Goal: Browse casually: Explore the website without a specific task or goal

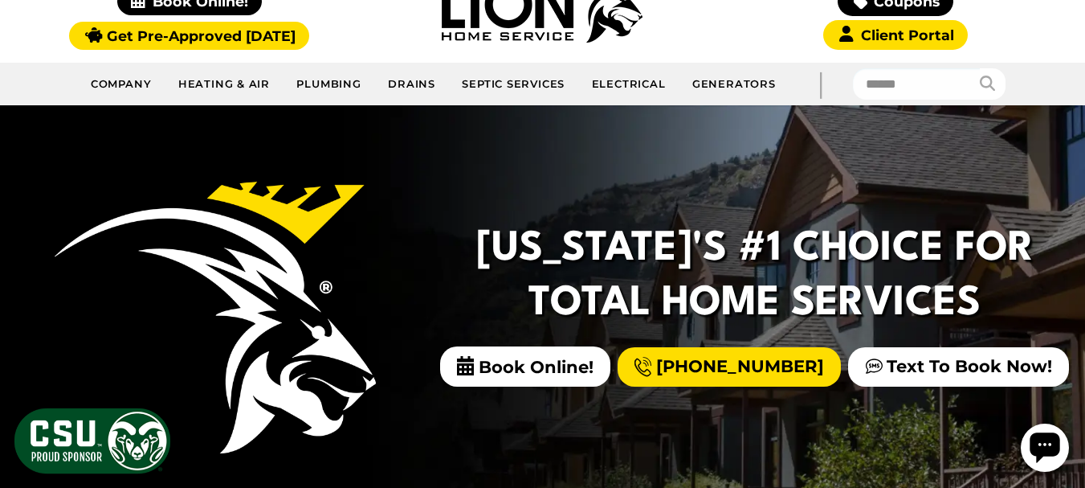
scroll to position [182, 0]
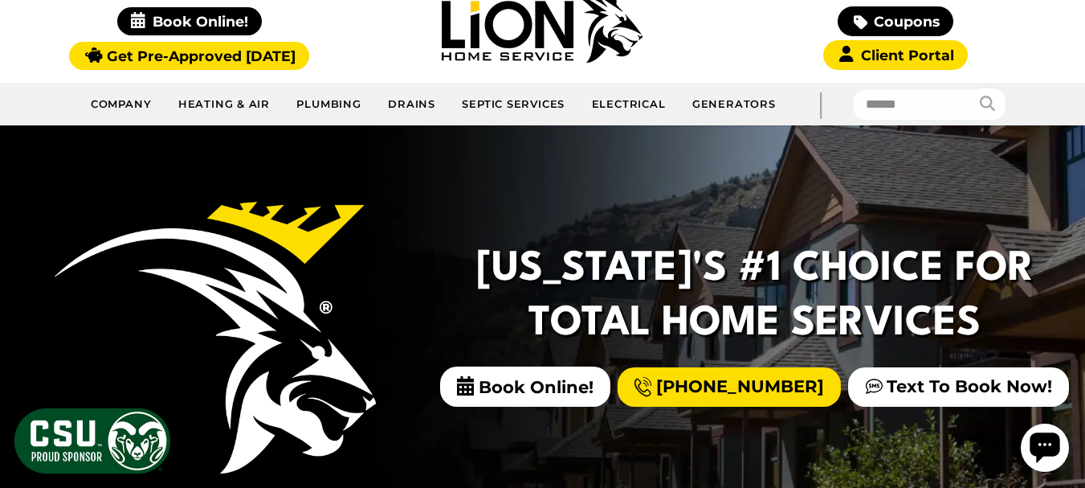
drag, startPoint x: 1053, startPoint y: 323, endPoint x: 667, endPoint y: 319, distance: 385.6
click at [951, 328] on h2 "[US_STATE]'s #1 Choice For Total Home Services" at bounding box center [755, 297] width 564 height 108
click at [975, 319] on h2 "[US_STATE]'s #1 Choice For Total Home Services" at bounding box center [755, 297] width 564 height 108
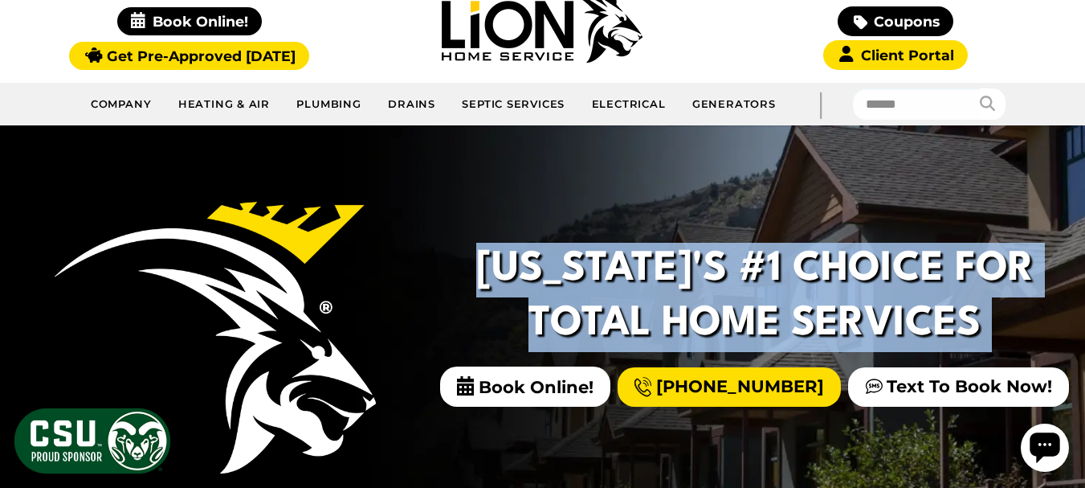
click at [498, 323] on h2 "[US_STATE]'s #1 Choice For Total Home Services" at bounding box center [755, 297] width 564 height 108
click at [545, 325] on h2 "[US_STATE]'s #1 Choice For Total Home Services" at bounding box center [755, 297] width 564 height 108
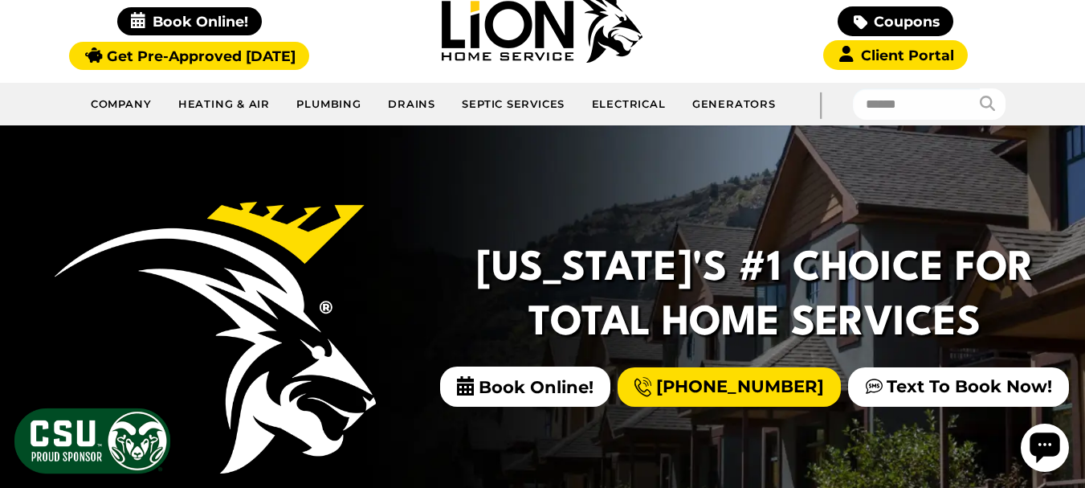
click at [545, 325] on h2 "[US_STATE]'s #1 Choice For Total Home Services" at bounding box center [755, 297] width 564 height 108
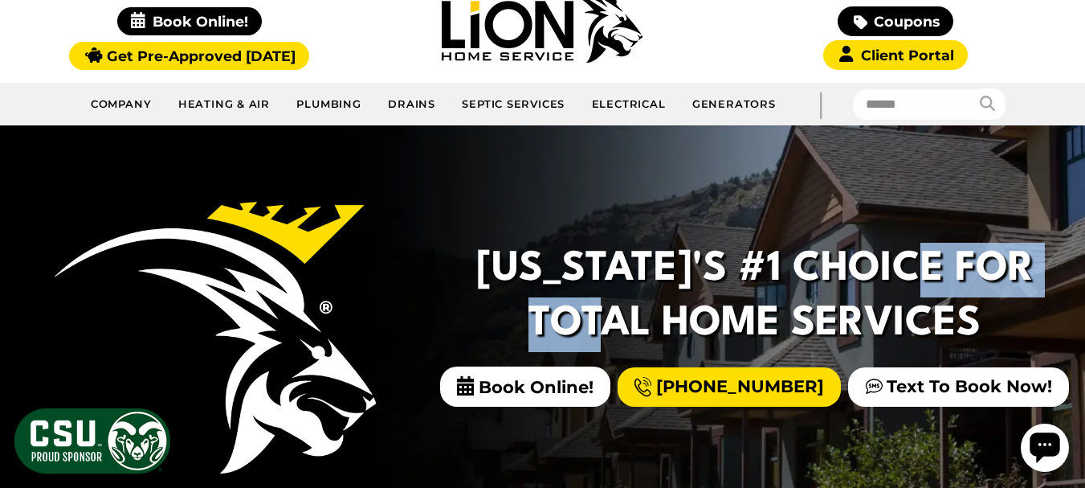
click at [663, 323] on h2 "[US_STATE]'s #1 Choice For Total Home Services" at bounding box center [755, 297] width 564 height 108
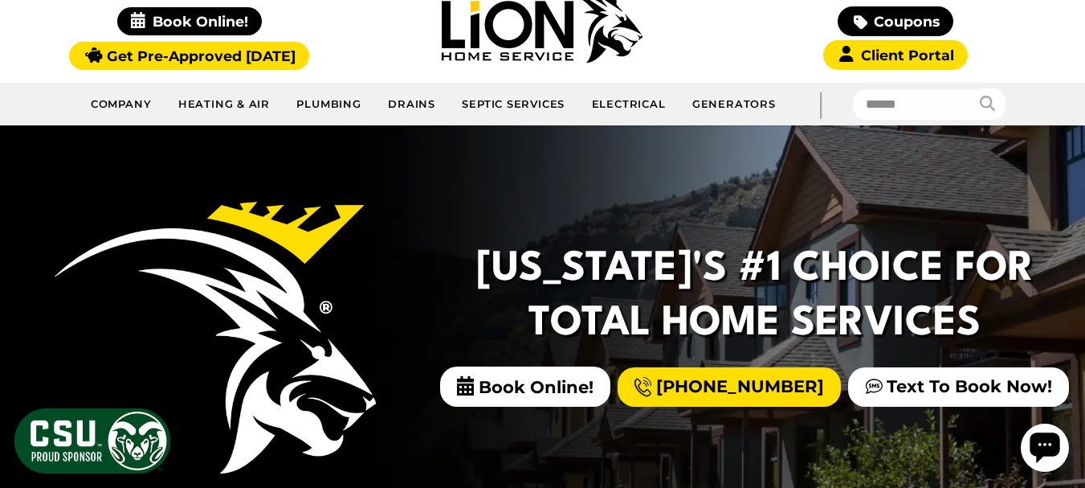
click at [949, 311] on h2 "[US_STATE]'s #1 Choice For Total Home Services" at bounding box center [755, 297] width 564 height 108
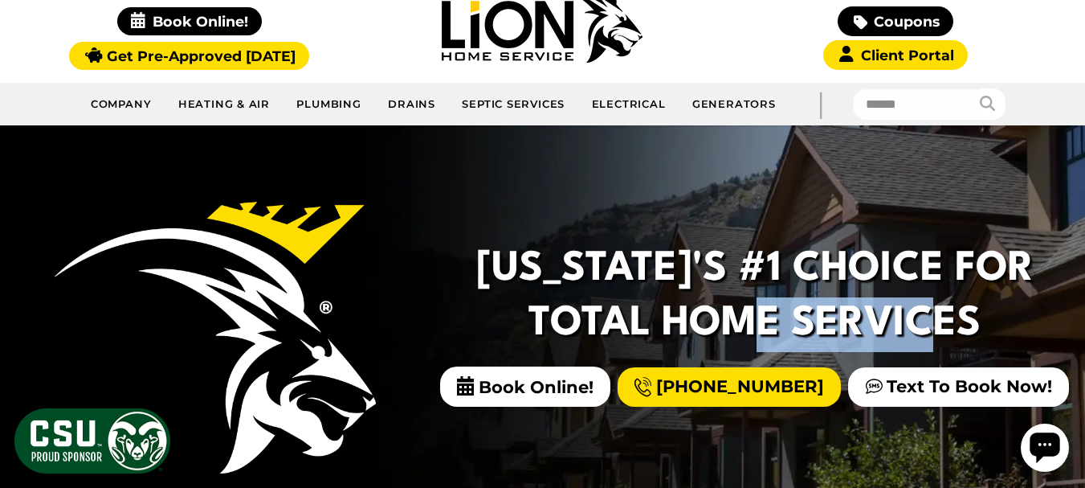
click at [949, 311] on h2 "[US_STATE]'s #1 Choice For Total Home Services" at bounding box center [755, 297] width 564 height 108
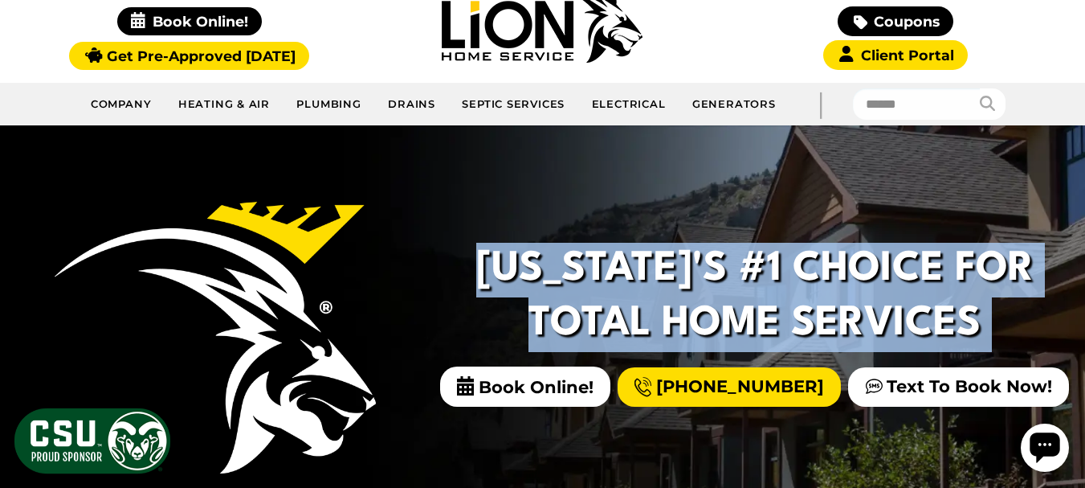
click at [949, 311] on h2 "[US_STATE]'s #1 Choice For Total Home Services" at bounding box center [755, 297] width 564 height 108
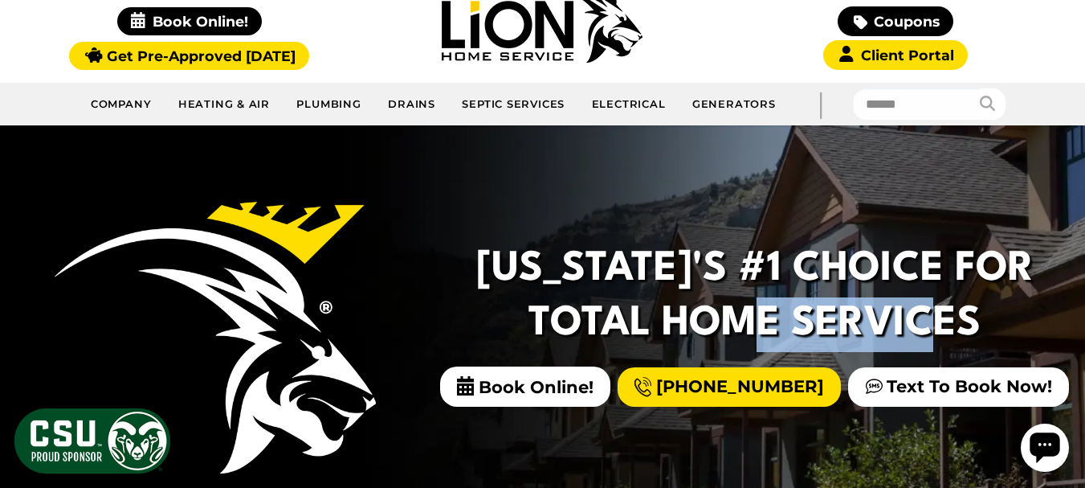
click at [950, 311] on h2 "[US_STATE]'s #1 Choice For Total Home Services" at bounding box center [755, 297] width 564 height 108
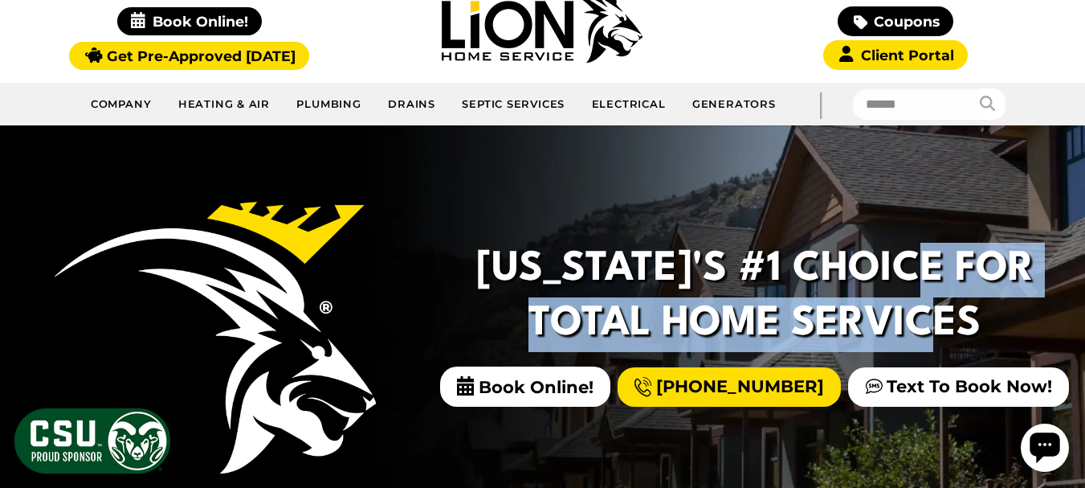
click at [517, 317] on h2 "[US_STATE]'s #1 Choice For Total Home Services" at bounding box center [755, 297] width 564 height 108
